Goal: Task Accomplishment & Management: Complete application form

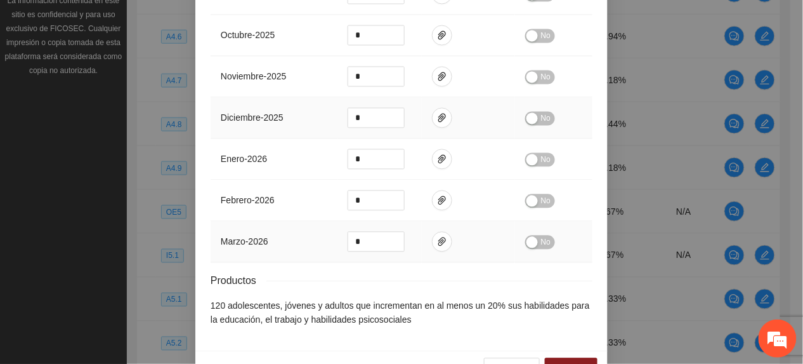
scroll to position [635, 0]
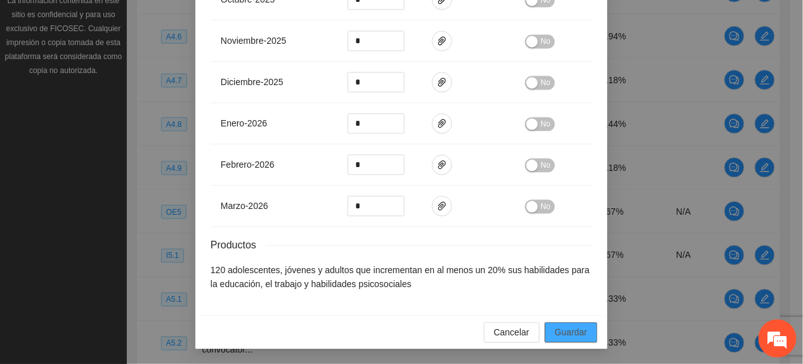
drag, startPoint x: 567, startPoint y: 336, endPoint x: 638, endPoint y: 297, distance: 80.7
click at [567, 336] on span "Guardar" at bounding box center [571, 332] width 32 height 14
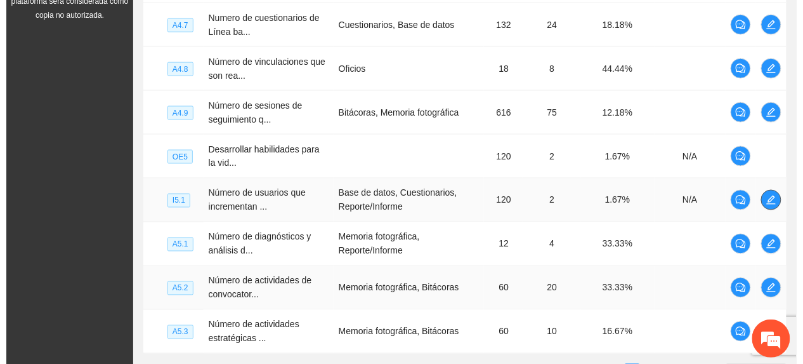
scroll to position [461, 0]
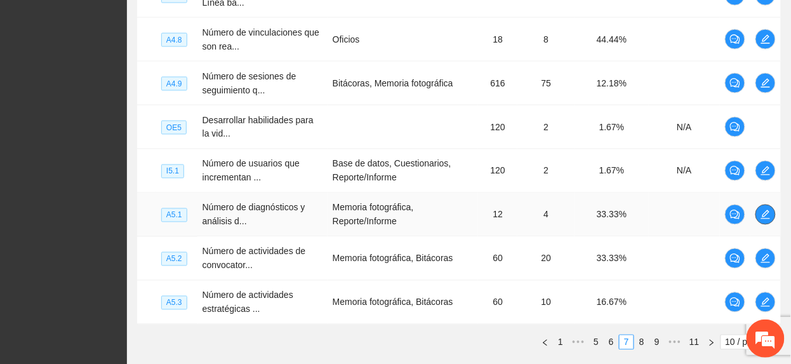
click at [760, 220] on span "edit" at bounding box center [765, 214] width 19 height 10
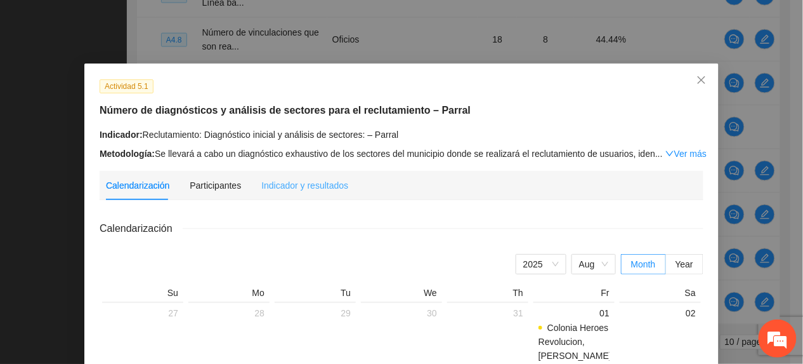
click at [320, 193] on div "Indicador y resultados" at bounding box center [304, 185] width 87 height 29
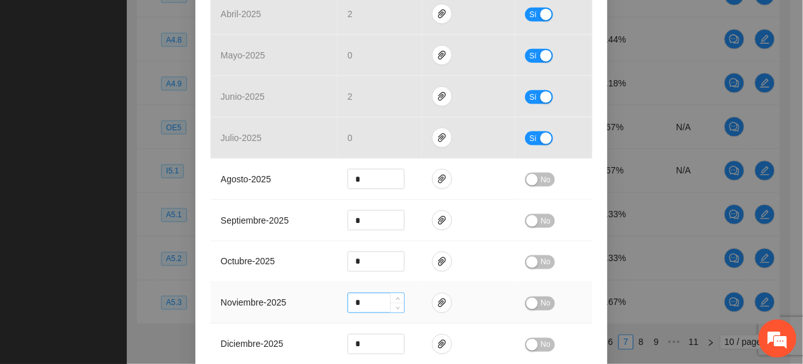
scroll to position [254, 0]
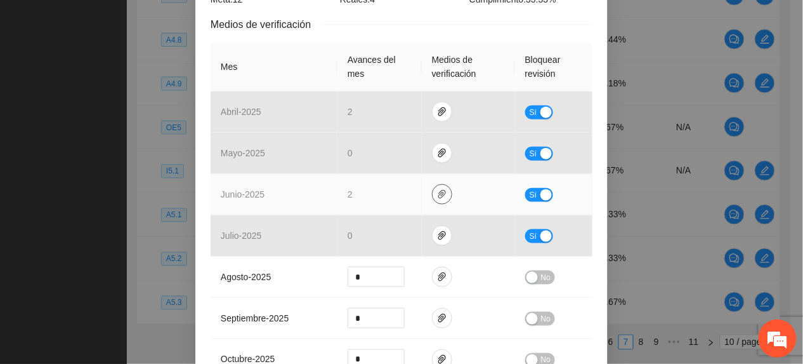
click at [440, 192] on span "paper-clip" at bounding box center [442, 194] width 19 height 10
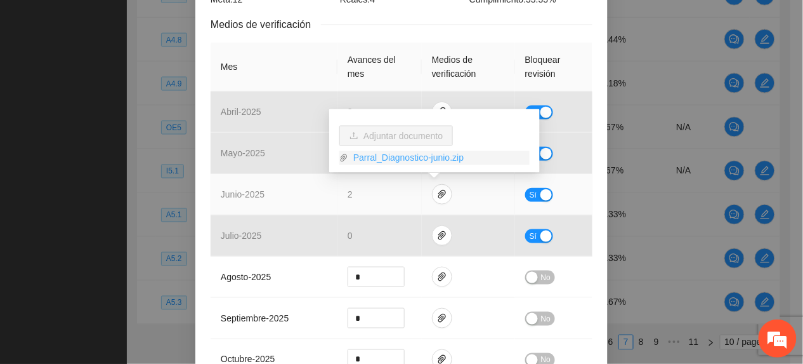
click at [400, 158] on link "Parral_Diagnostico-junio.zip" at bounding box center [438, 158] width 181 height 14
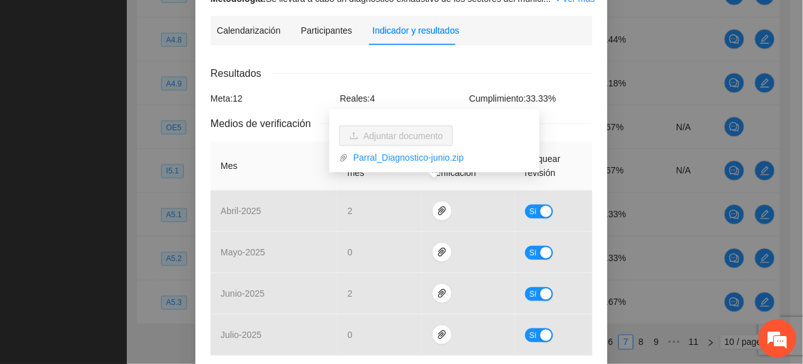
scroll to position [169, 0]
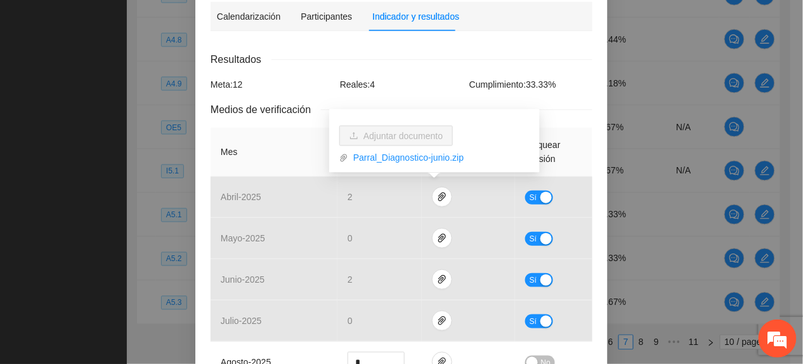
drag, startPoint x: 270, startPoint y: 155, endPoint x: 315, endPoint y: 165, distance: 45.4
click at [272, 155] on th "Mes" at bounding box center [274, 152] width 127 height 49
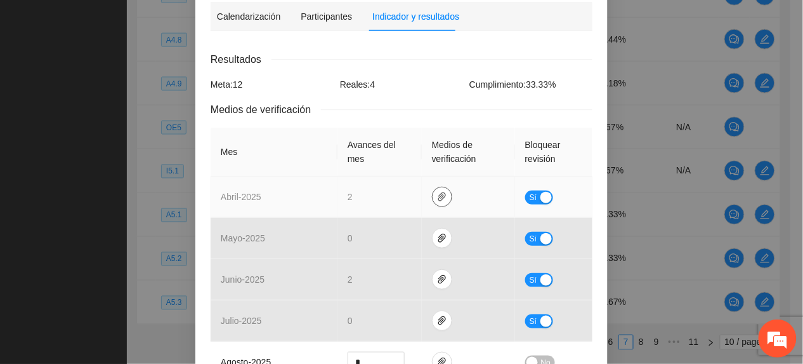
click at [437, 197] on icon "paper-clip" at bounding box center [442, 197] width 10 height 10
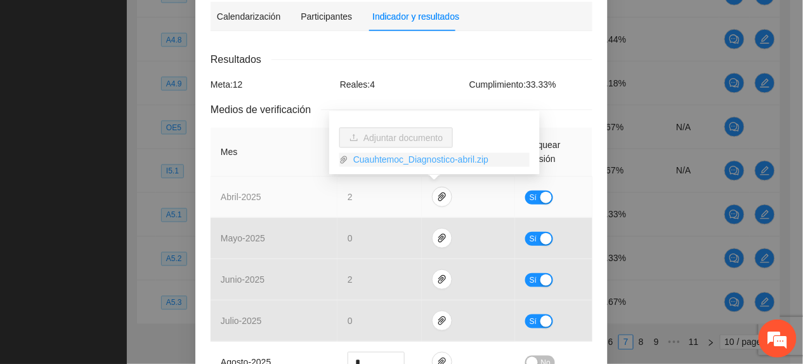
click at [397, 163] on link "Cuauhtemoc_Diagnostico-abril.zip" at bounding box center [438, 160] width 181 height 14
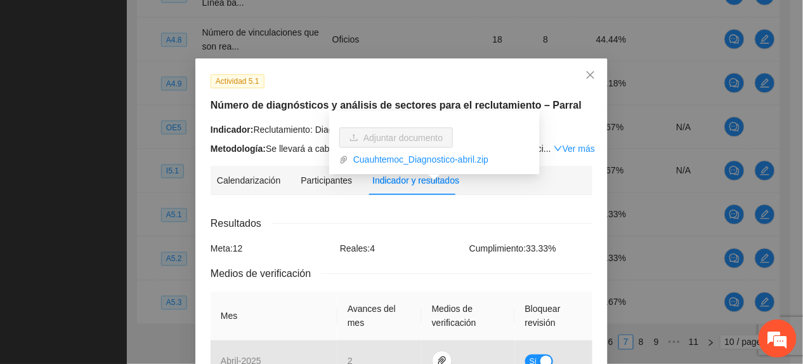
scroll to position [0, 0]
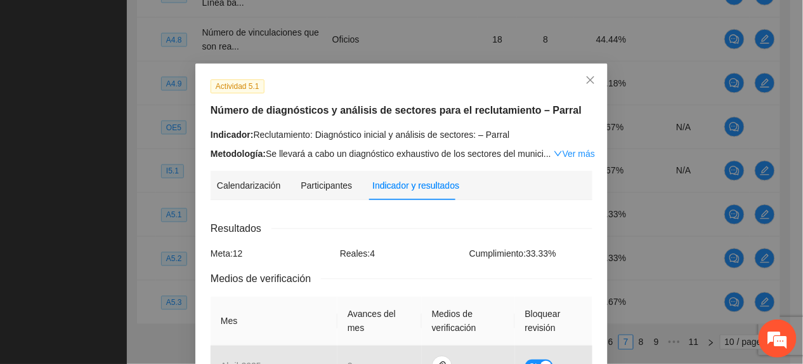
drag, startPoint x: 267, startPoint y: 85, endPoint x: 265, endPoint y: 95, distance: 9.7
click at [265, 89] on div "Actividad 5.1" at bounding box center [401, 86] width 391 height 15
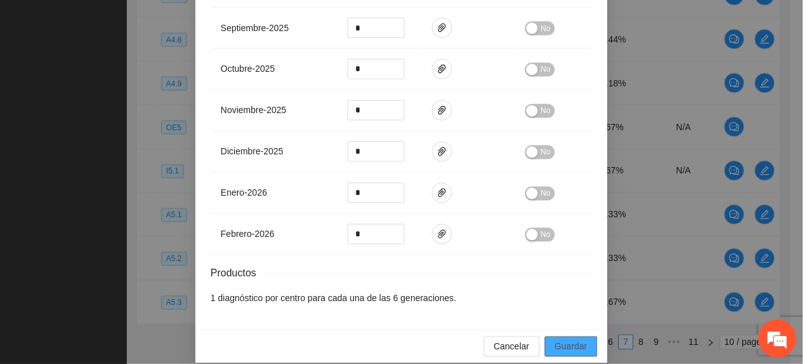
scroll to position [564, 0]
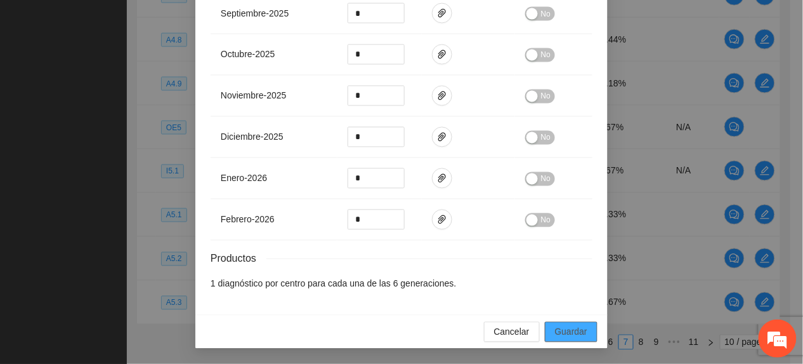
drag, startPoint x: 585, startPoint y: 335, endPoint x: 718, endPoint y: 242, distance: 162.3
click at [584, 335] on button "Guardar" at bounding box center [571, 332] width 53 height 20
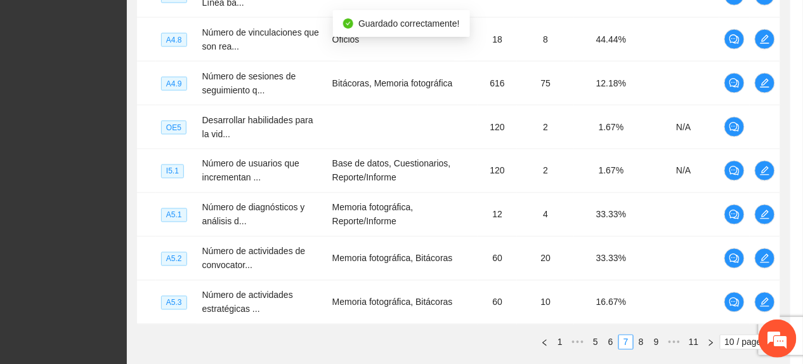
scroll to position [501, 0]
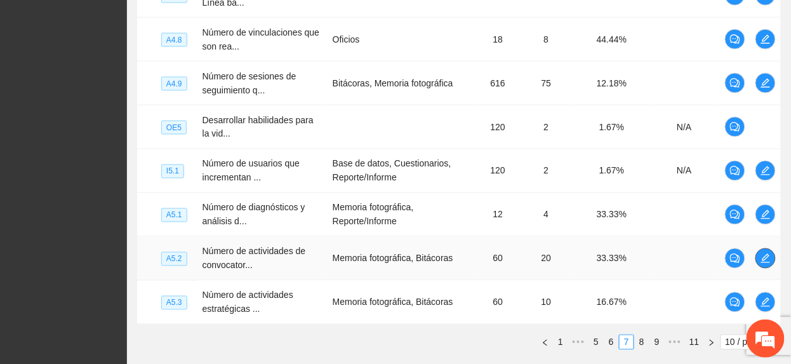
click at [766, 259] on icon "edit" at bounding box center [765, 258] width 10 height 10
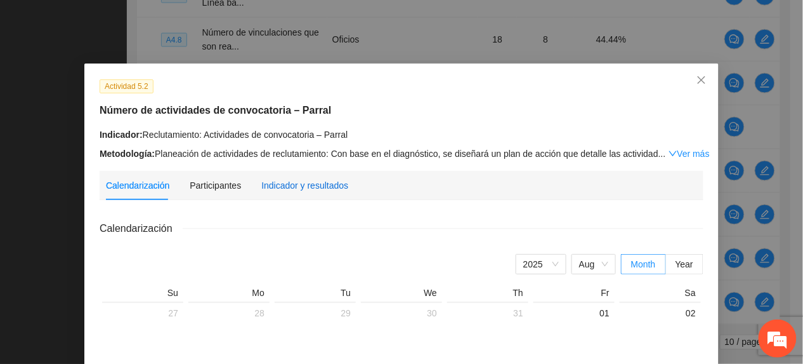
click at [319, 185] on div "Indicador y resultados" at bounding box center [304, 185] width 87 height 14
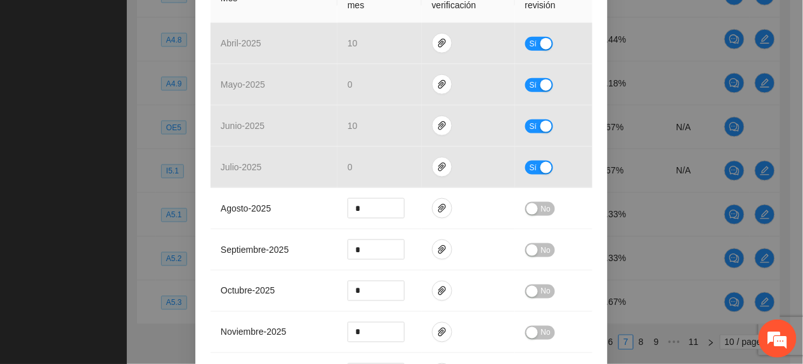
scroll to position [338, 0]
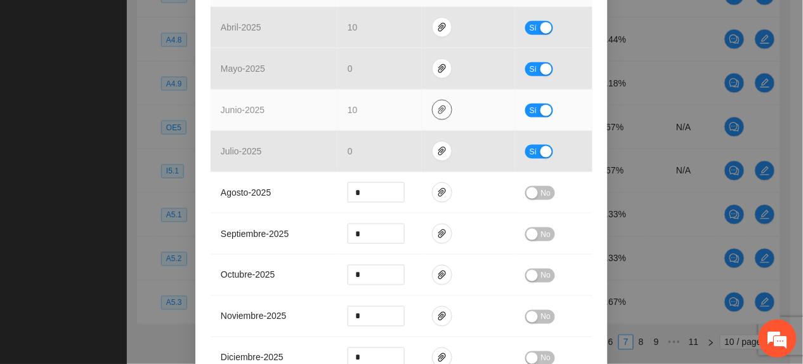
drag, startPoint x: 435, startPoint y: 113, endPoint x: 420, endPoint y: 114, distance: 14.6
click at [437, 114] on icon "paper-clip" at bounding box center [442, 110] width 10 height 10
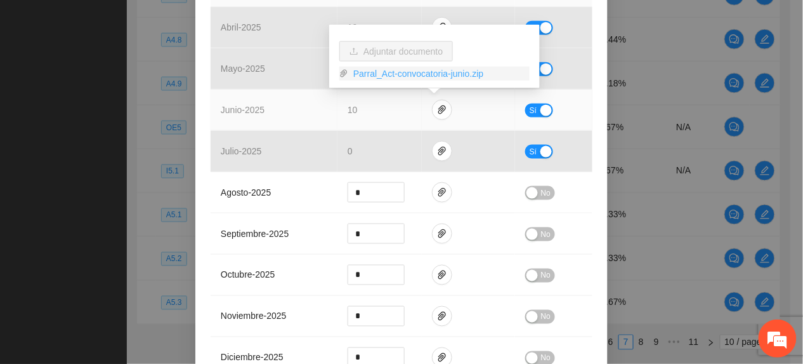
click at [393, 71] on link "Parral_Act-convocatoria-junio.zip" at bounding box center [438, 74] width 181 height 14
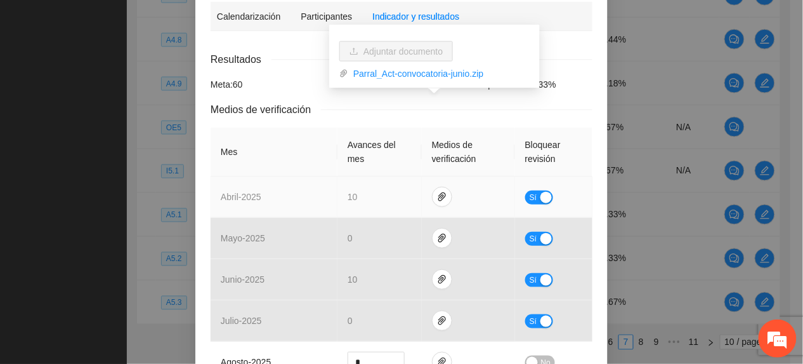
scroll to position [254, 0]
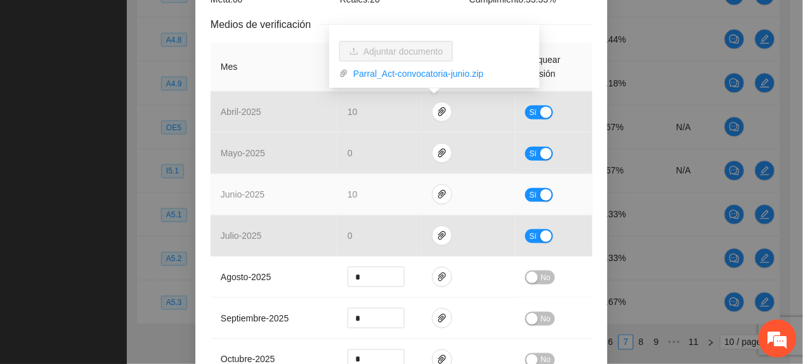
drag, startPoint x: 324, startPoint y: 204, endPoint x: 336, endPoint y: 204, distance: 12.7
click at [325, 204] on td "junio - 2025" at bounding box center [274, 194] width 127 height 41
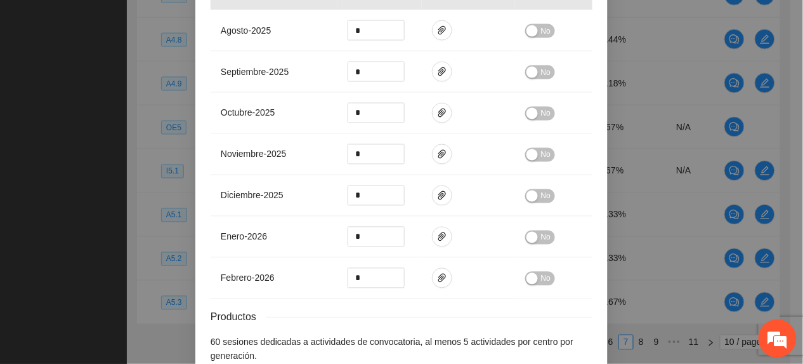
scroll to position [577, 0]
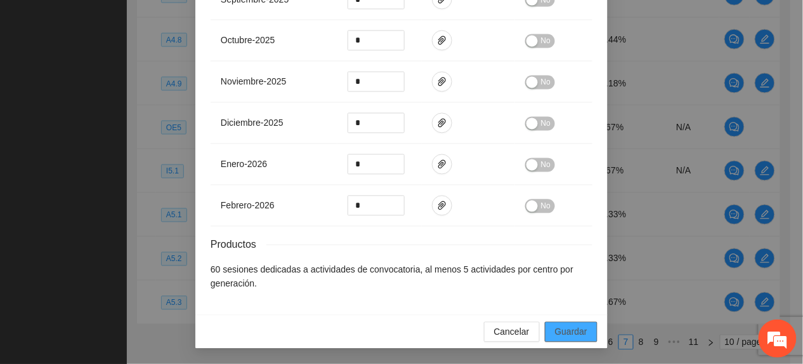
drag, startPoint x: 570, startPoint y: 332, endPoint x: 574, endPoint y: 321, distance: 12.3
click at [569, 332] on span "Guardar" at bounding box center [571, 332] width 32 height 14
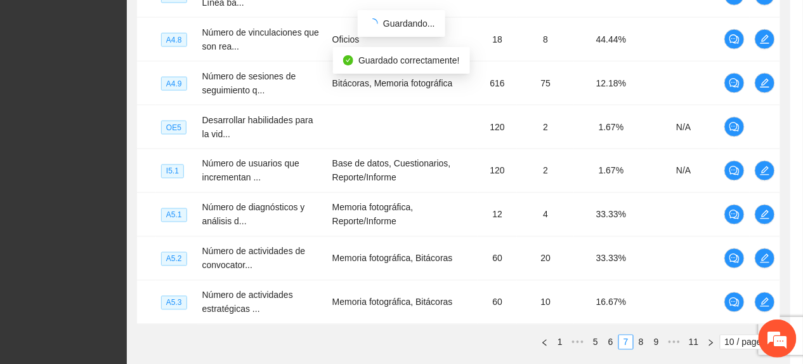
scroll to position [514, 0]
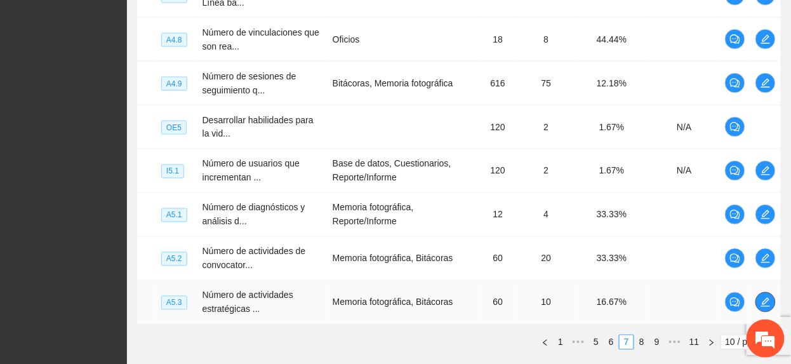
click at [763, 301] on icon "edit" at bounding box center [765, 302] width 10 height 10
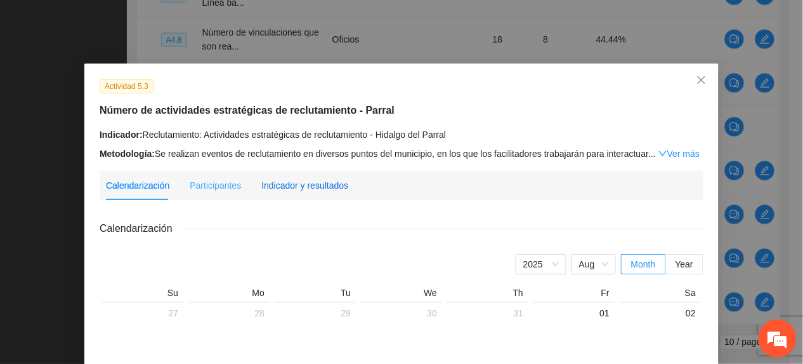
click at [308, 185] on div "Indicador y resultados" at bounding box center [304, 185] width 87 height 14
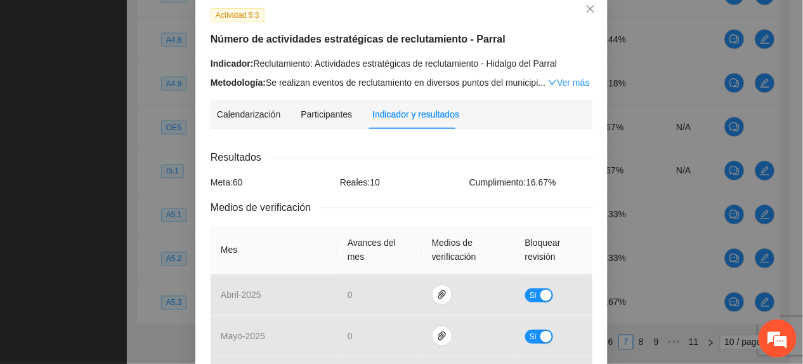
scroll to position [254, 0]
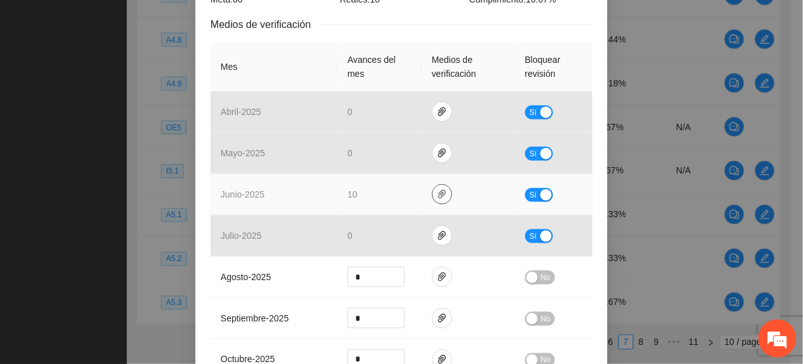
click at [442, 195] on span "paper-clip" at bounding box center [442, 194] width 19 height 10
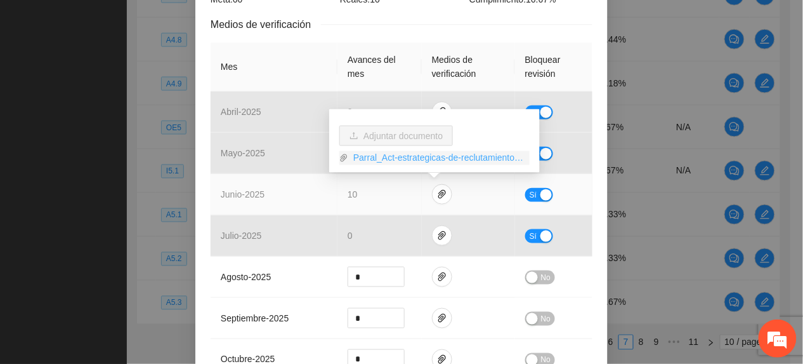
click at [407, 158] on link "Parral_Act-estrategicas-de-reclutamiento-junio.zip" at bounding box center [438, 158] width 181 height 14
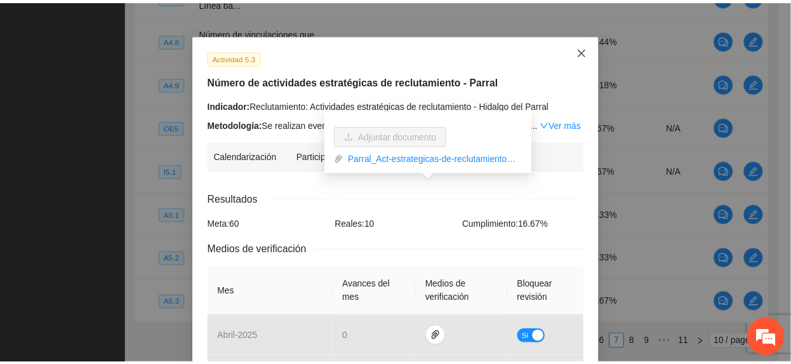
scroll to position [0, 0]
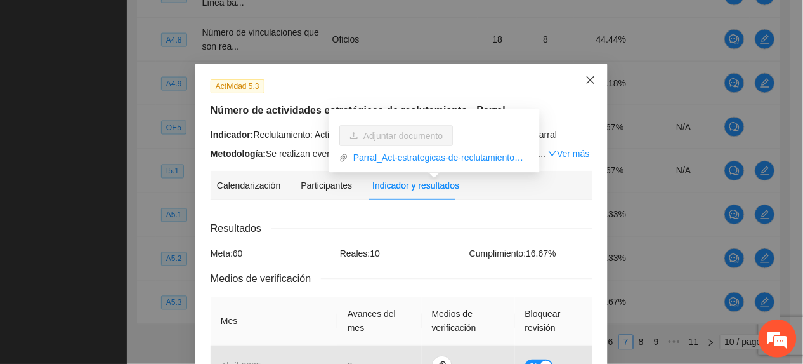
click at [574, 84] on span "Close" at bounding box center [591, 80] width 34 height 34
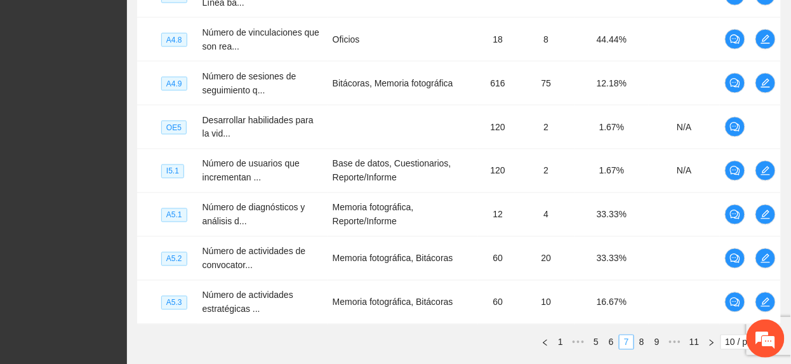
drag, startPoint x: 621, startPoint y: 338, endPoint x: 627, endPoint y: 340, distance: 6.6
click at [627, 340] on div "Nivel Indicador Medio de verificación Meta Real Cumplimiento Participantes A4.5…" at bounding box center [458, 103] width 643 height 493
click at [642, 344] on link "8" at bounding box center [642, 342] width 14 height 14
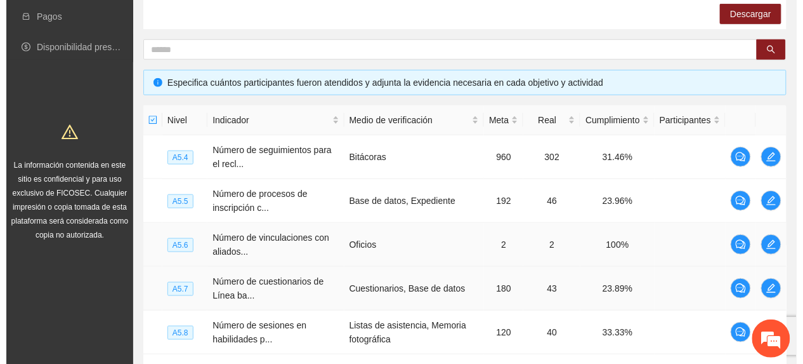
scroll to position [207, 0]
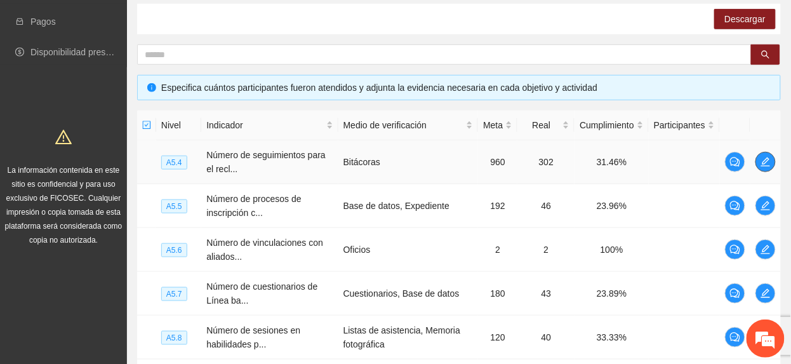
click at [765, 157] on icon "edit" at bounding box center [765, 162] width 10 height 10
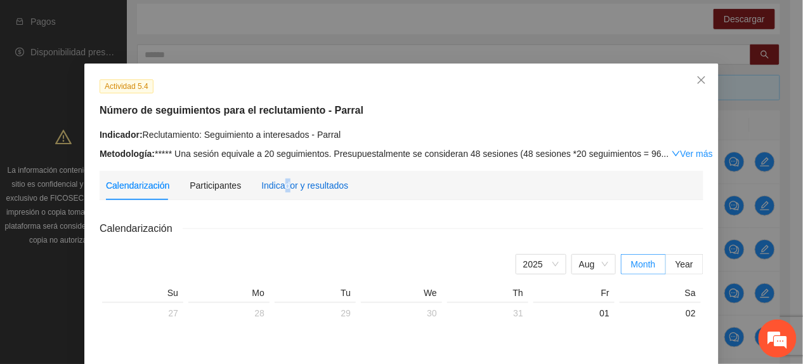
click at [280, 190] on div "Indicador y resultados" at bounding box center [304, 185] width 87 height 14
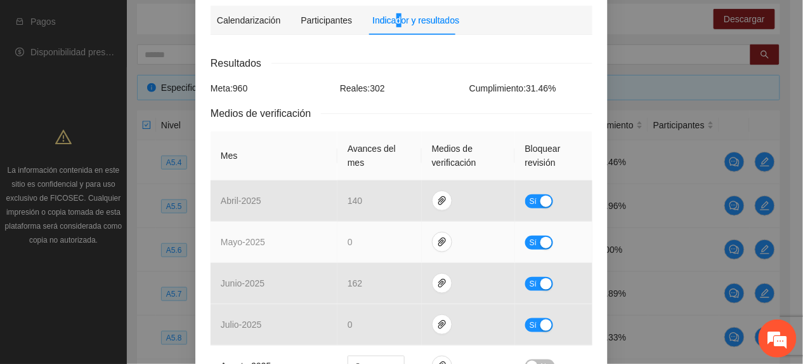
scroll to position [169, 0]
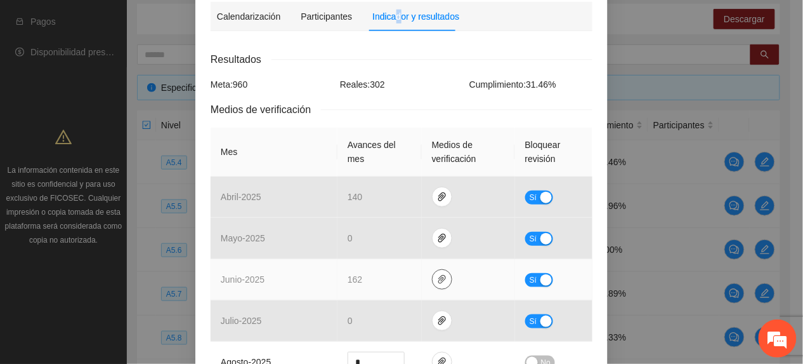
click at [437, 284] on icon "paper-clip" at bounding box center [442, 279] width 10 height 10
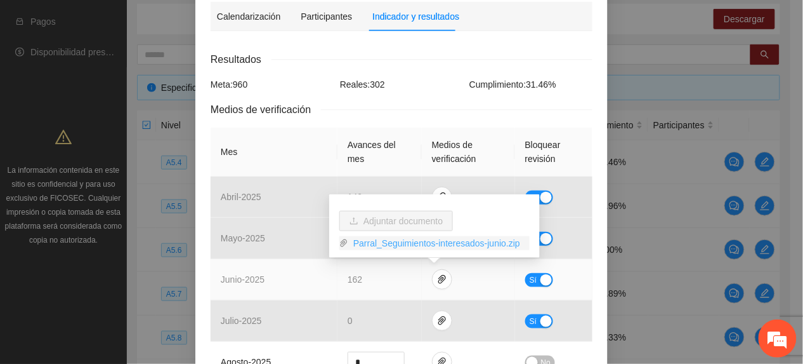
click at [391, 240] on link "Parral_Seguimientos-interesados-junio.zip" at bounding box center [438, 243] width 181 height 14
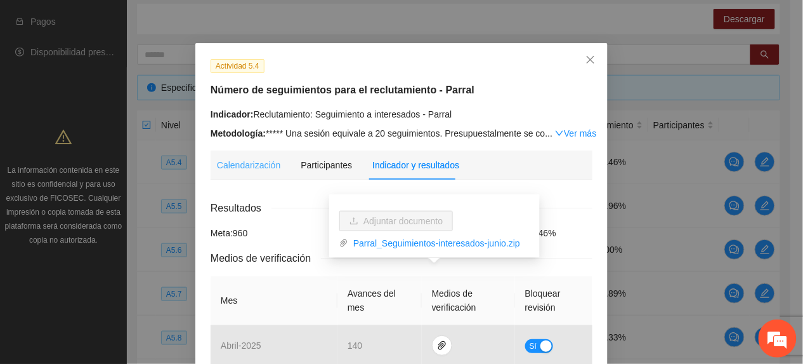
scroll to position [0, 0]
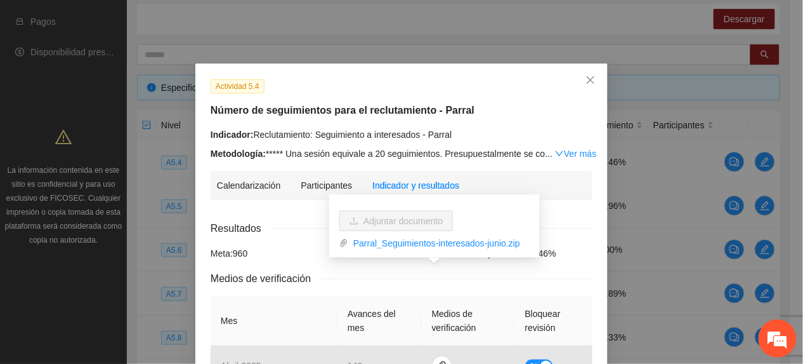
click at [338, 82] on div "Actividad 5.4" at bounding box center [401, 86] width 391 height 15
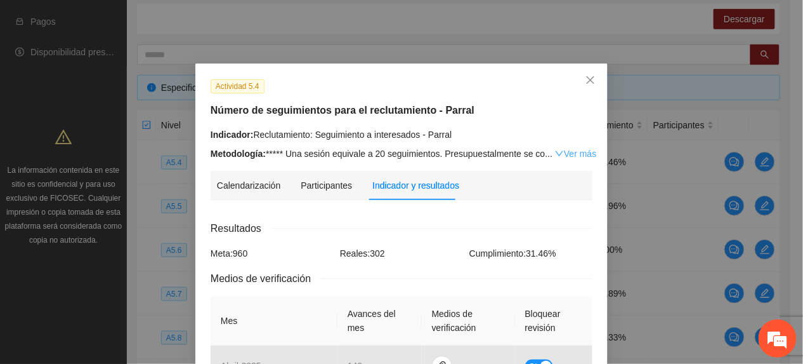
click at [556, 152] on link "Ver más" at bounding box center [575, 153] width 41 height 10
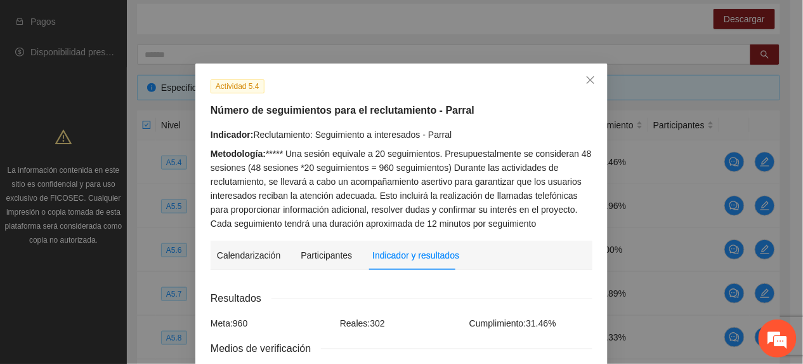
click at [359, 262] on div "Calendarización Participantes Indicador y resultados" at bounding box center [338, 254] width 242 height 29
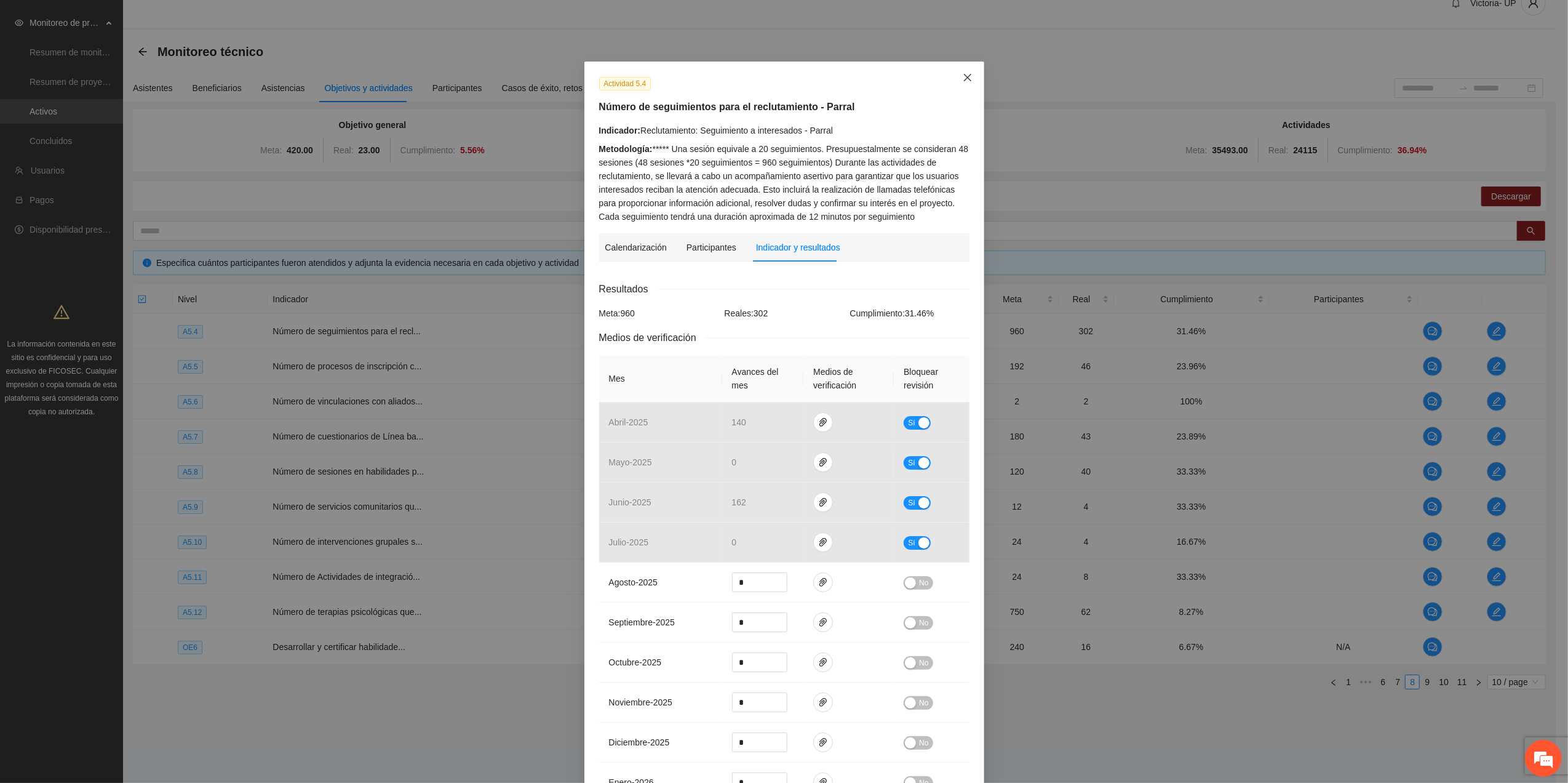
click at [779, 75] on icon "close" at bounding box center [968, 78] width 10 height 10
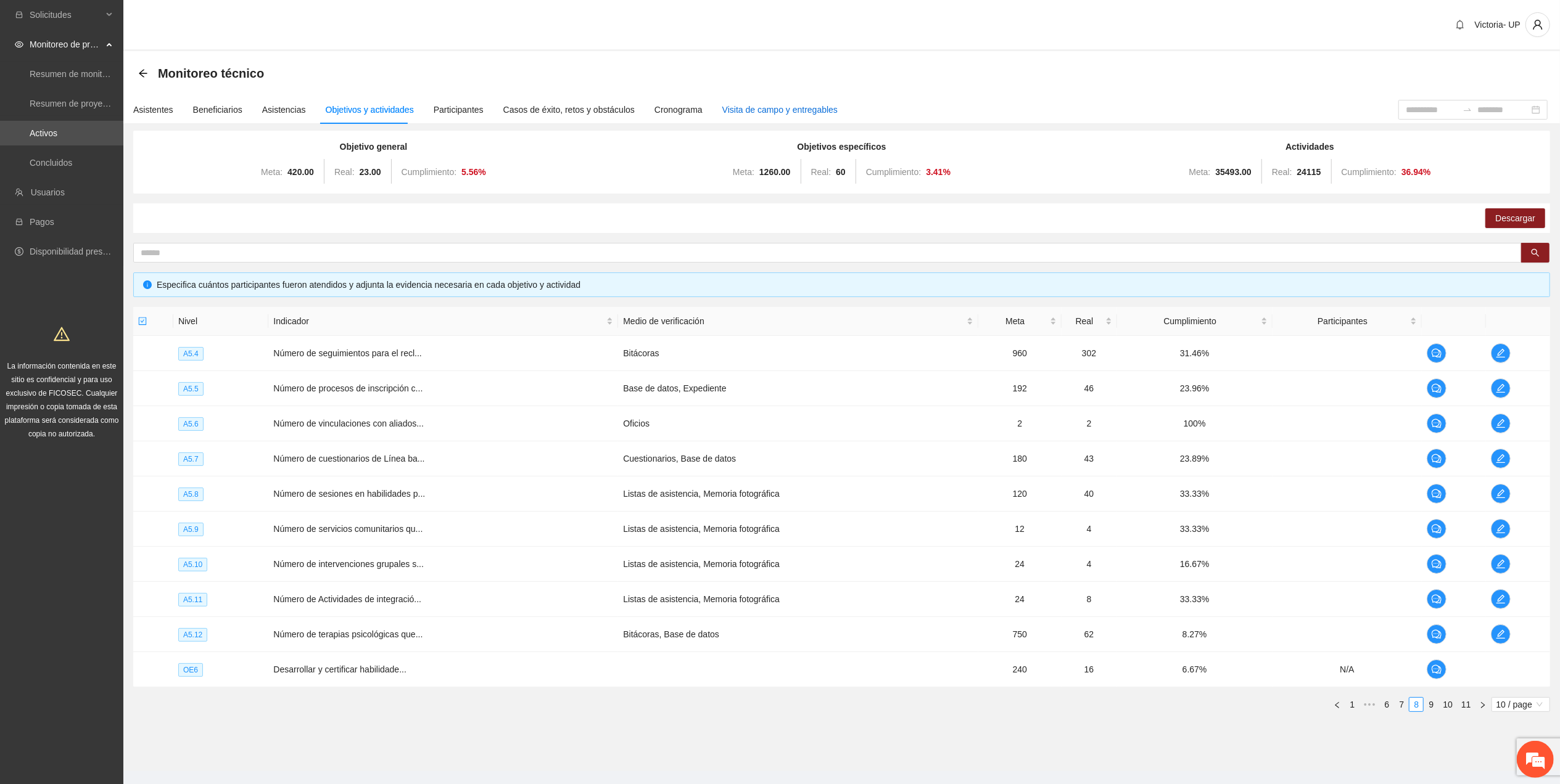
click at [722, 106] on div "Visita de campo y entregables" at bounding box center [780, 110] width 116 height 14
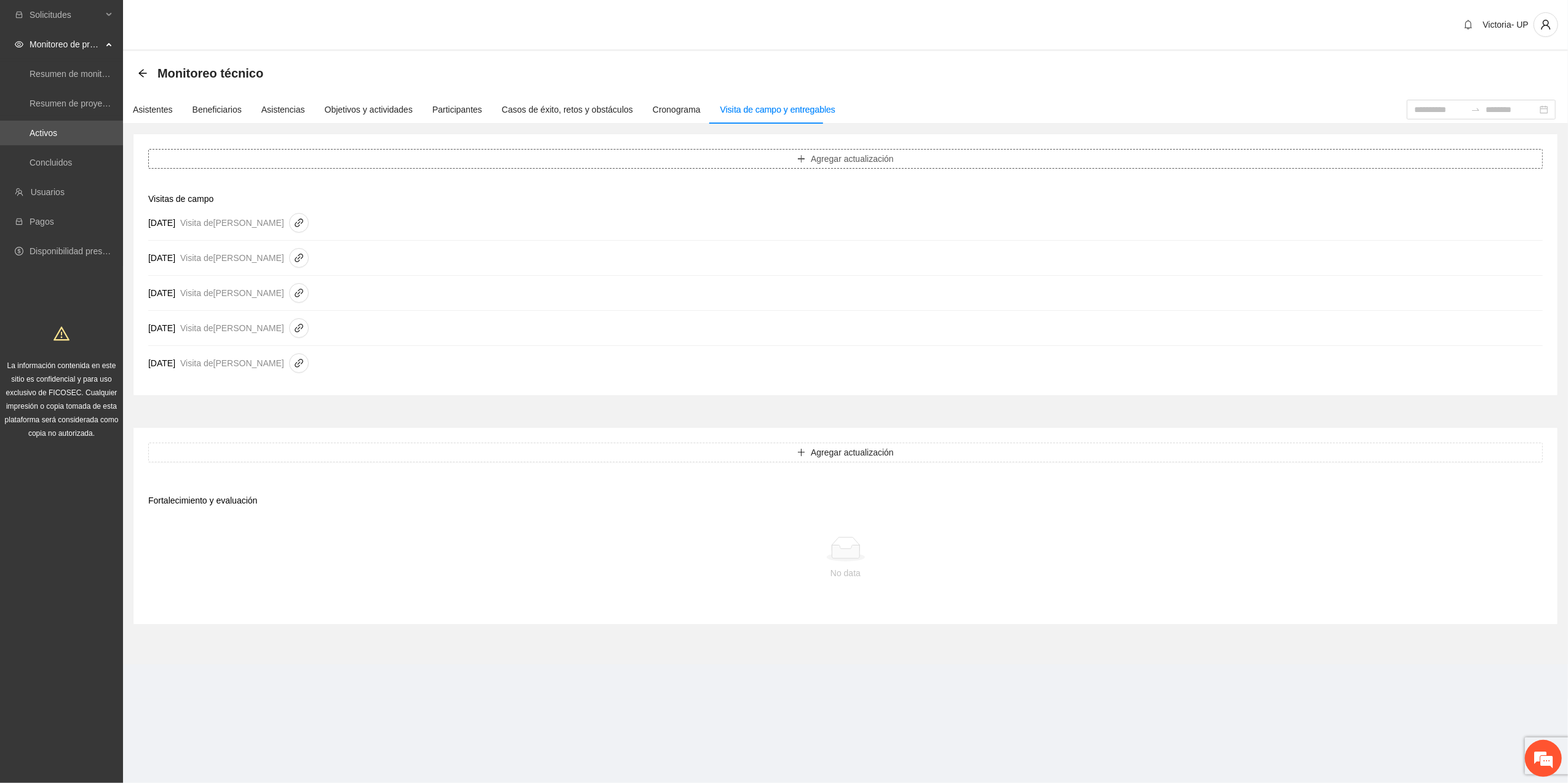
click at [389, 156] on button "Agregar actualización" at bounding box center [846, 159] width 1394 height 19
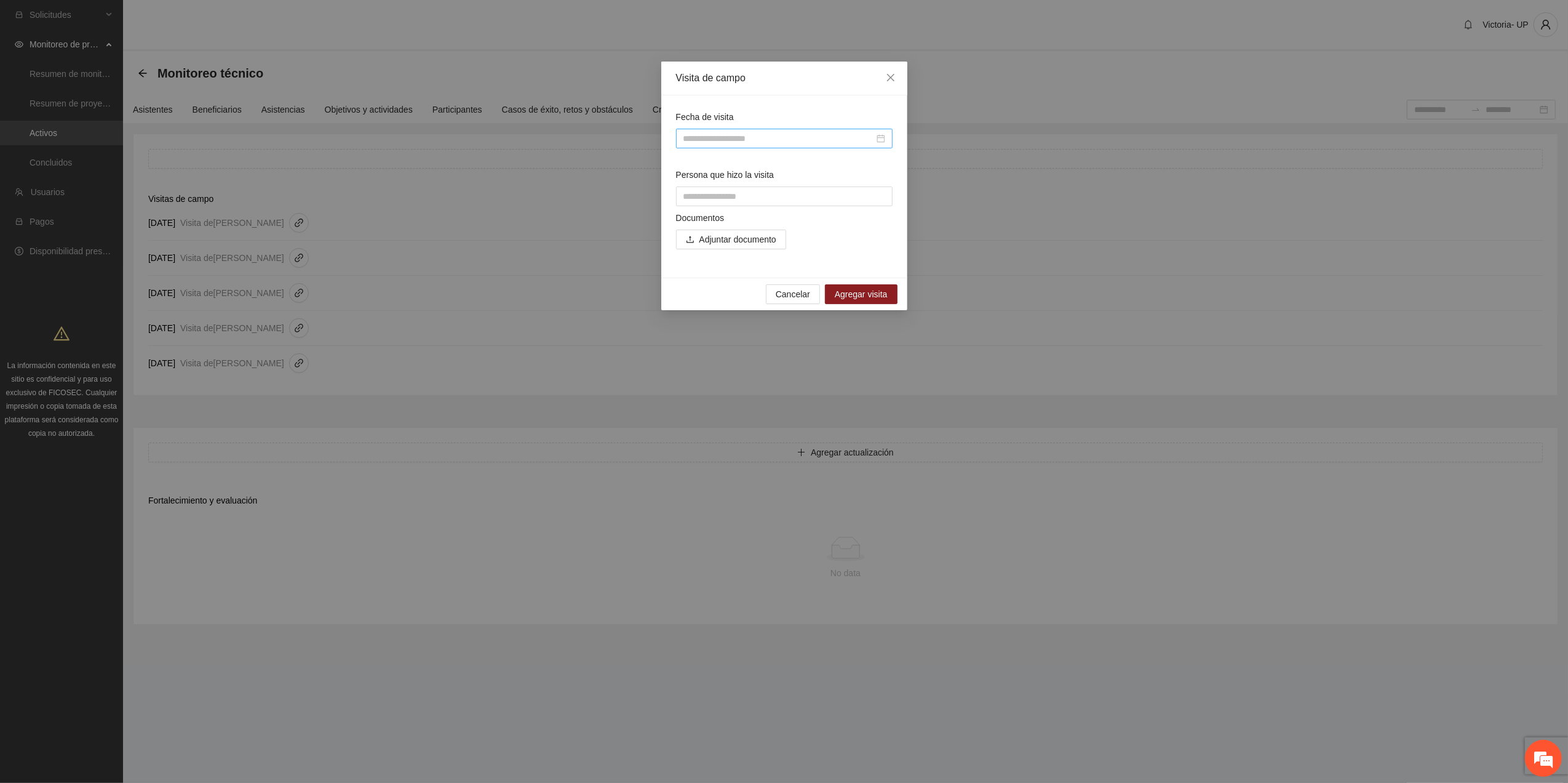
click at [735, 132] on div at bounding box center [784, 139] width 216 height 19
type input "**********"
click at [761, 265] on div "20" at bounding box center [760, 265] width 15 height 15
click at [702, 203] on input "Persona que hizo la visita" at bounding box center [784, 196] width 216 height 19
type input "**********"
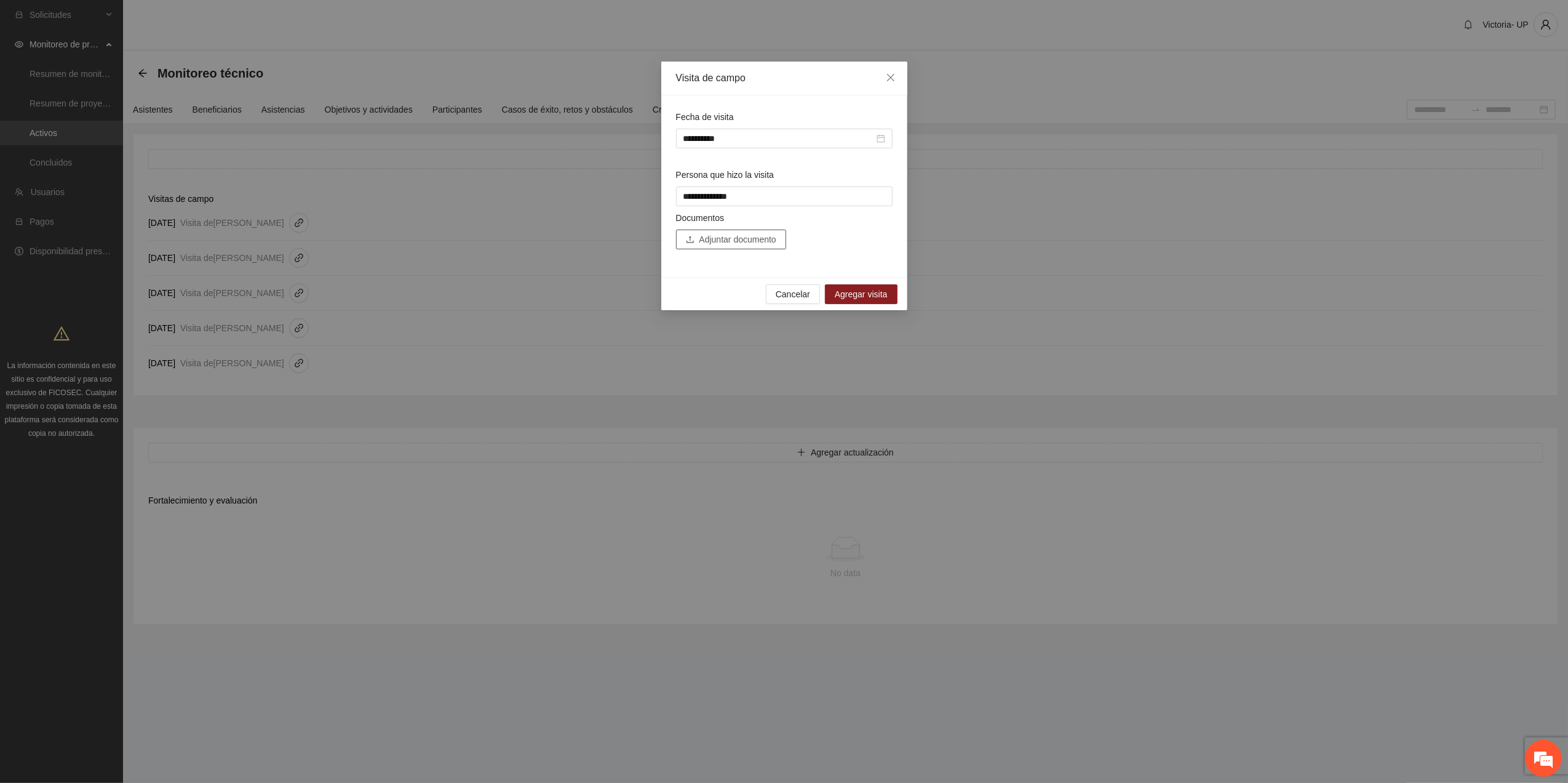
click at [717, 245] on span "Adjuntar documento" at bounding box center [737, 240] width 77 height 14
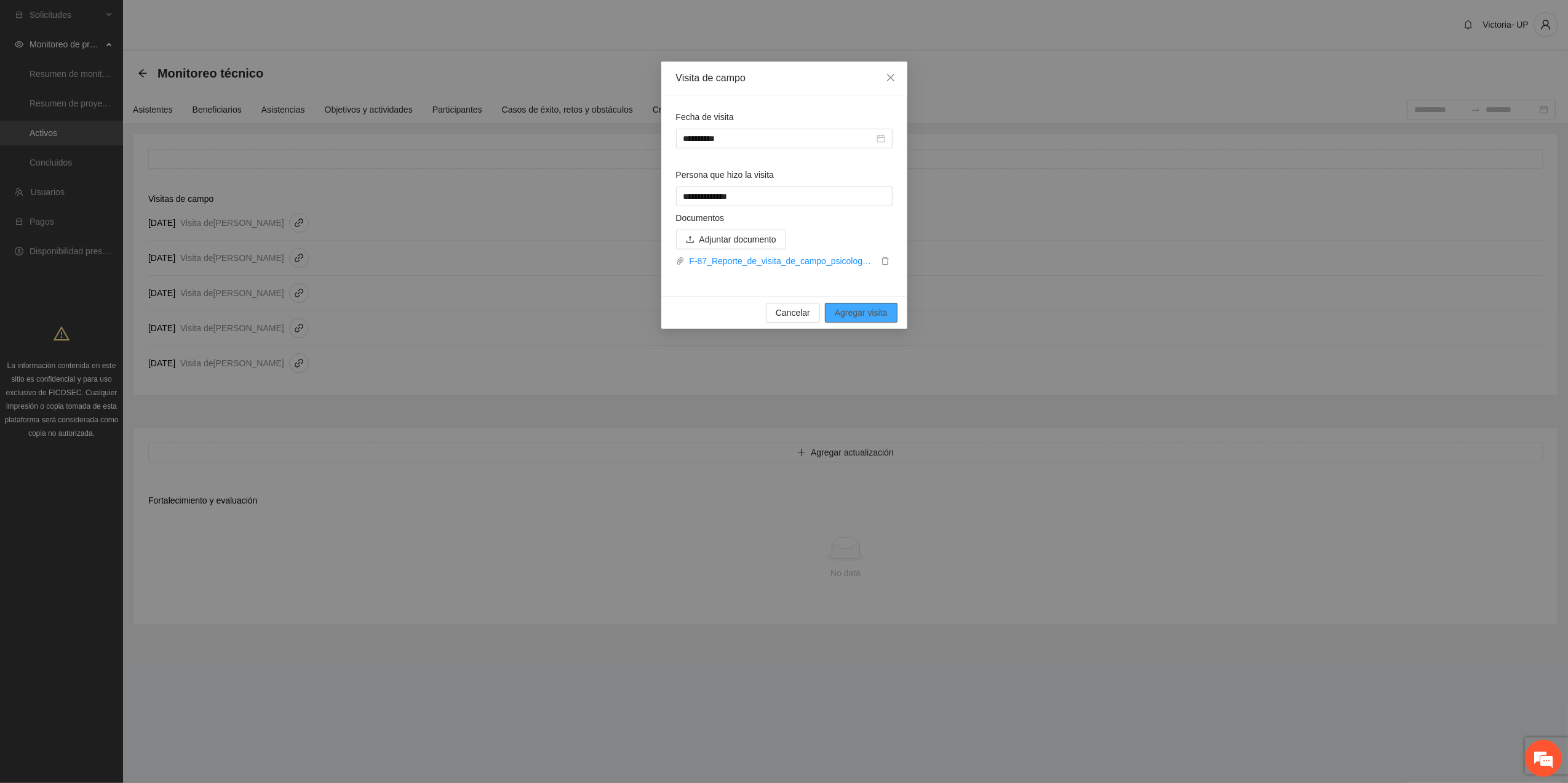
click at [779, 318] on span "Agregar visita" at bounding box center [861, 312] width 53 height 14
